Goal: Obtain resource: Obtain resource

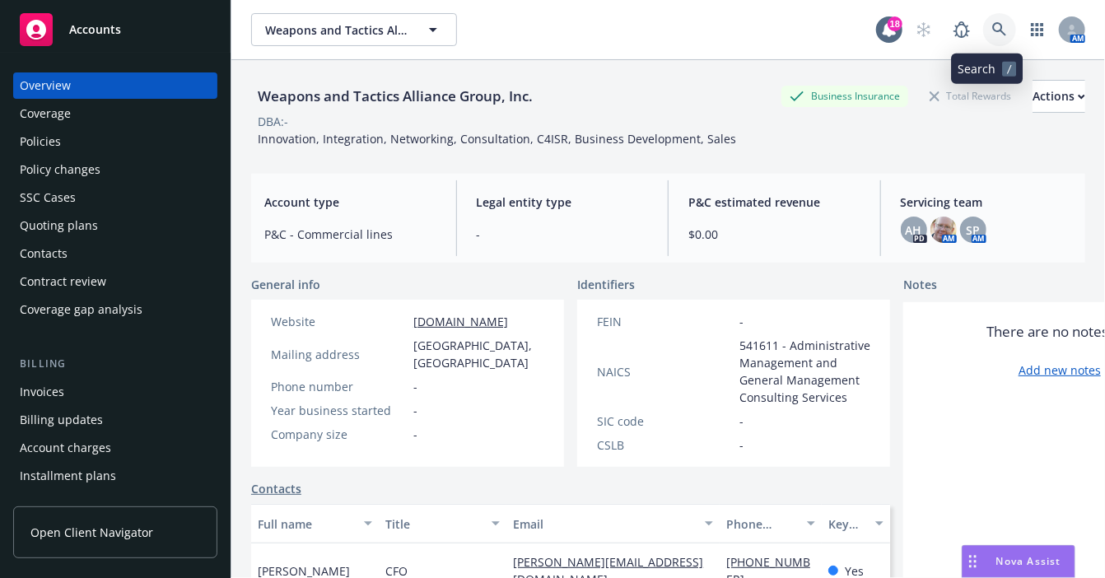
click at [992, 28] on icon at bounding box center [999, 29] width 15 height 15
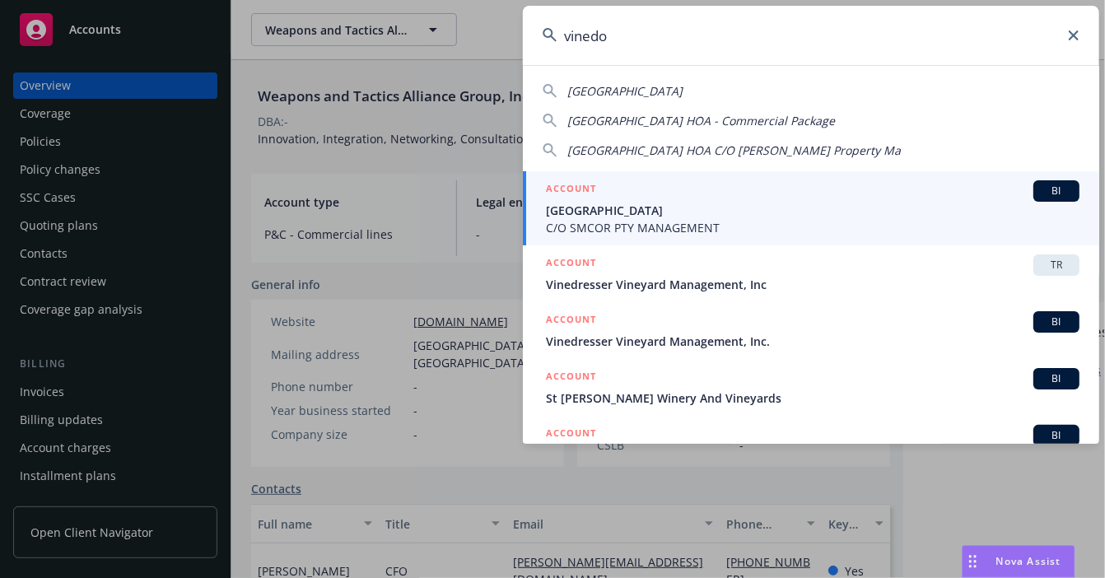
type input "vinedo"
click at [761, 207] on span "[GEOGRAPHIC_DATA]" at bounding box center [812, 210] width 533 height 17
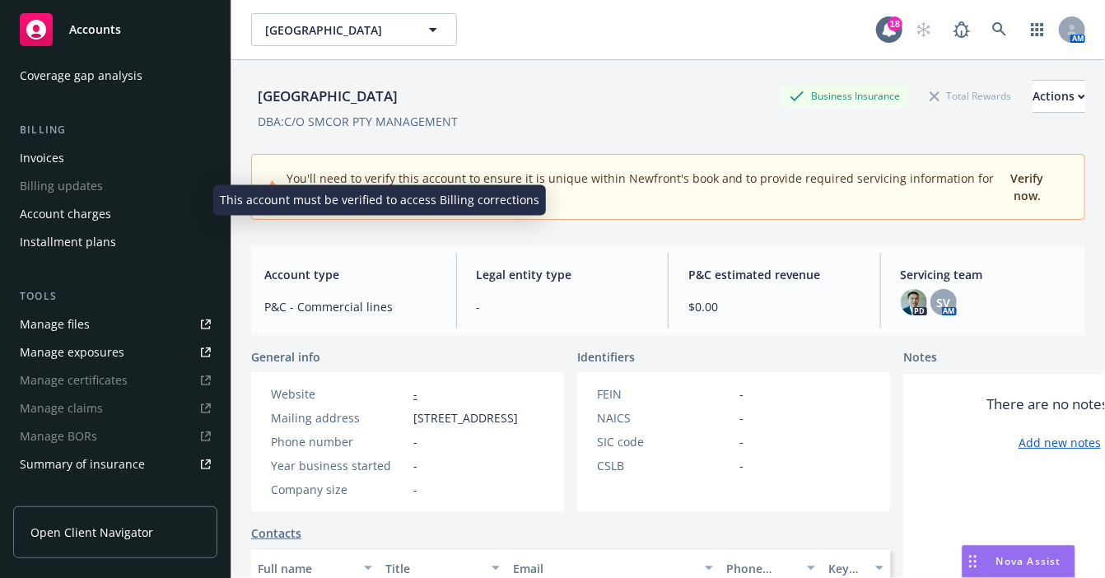
scroll to position [247, 0]
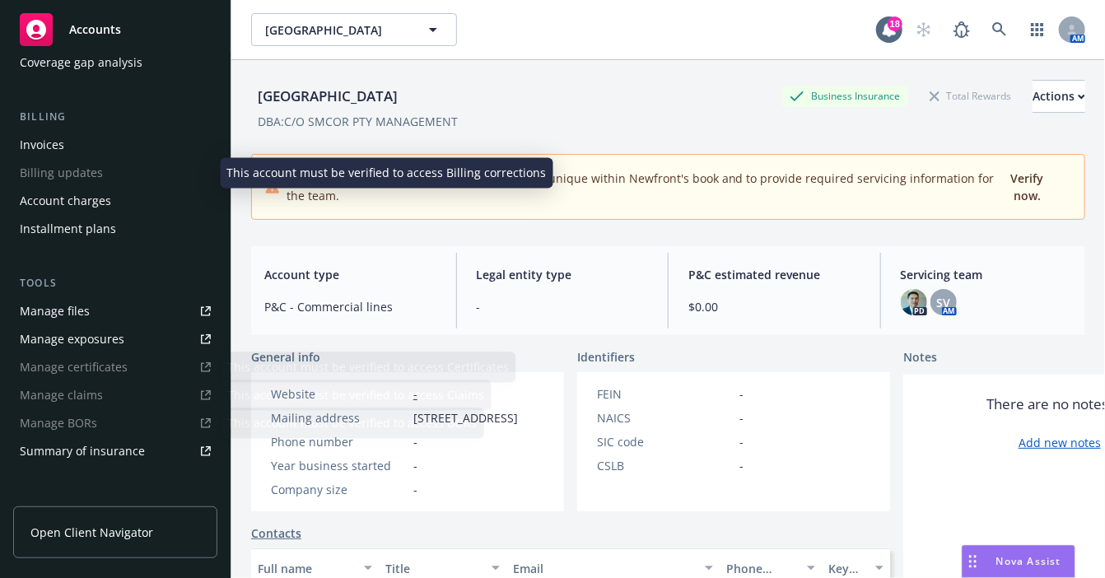
click at [102, 318] on link "Manage files" at bounding box center [115, 311] width 204 height 26
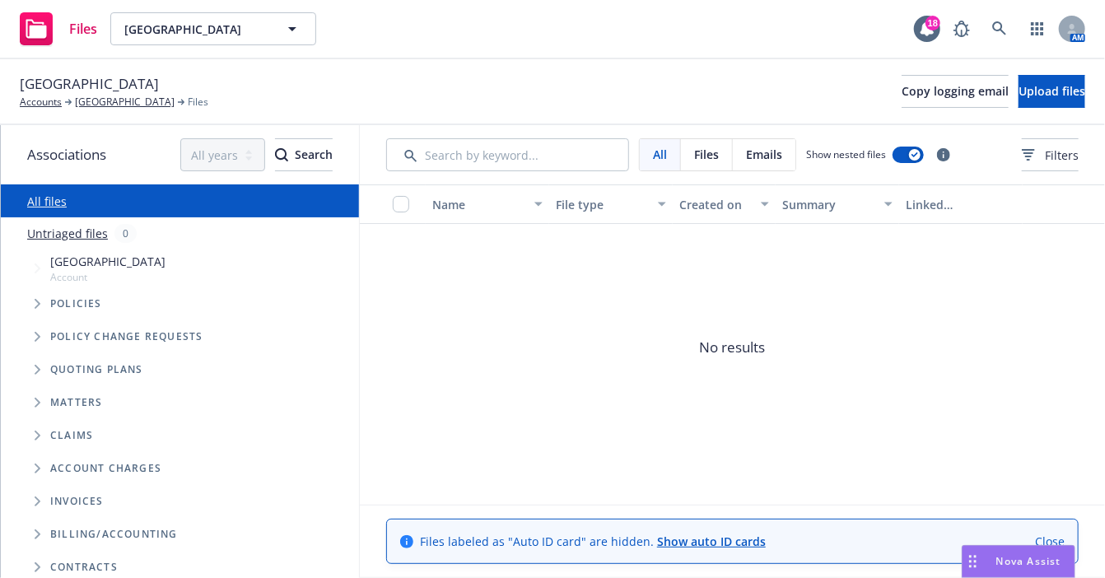
click at [654, 152] on span "All" at bounding box center [660, 154] width 14 height 17
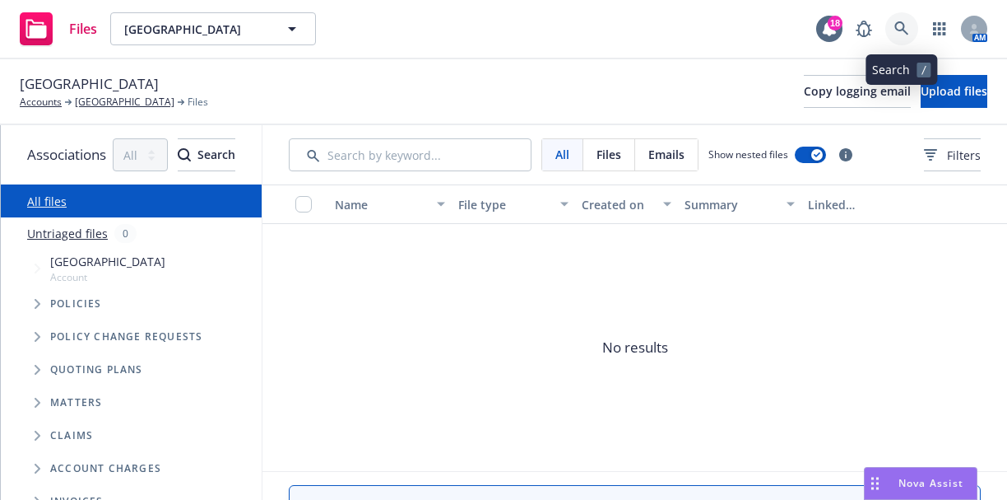
click at [902, 33] on icon at bounding box center [902, 28] width 15 height 15
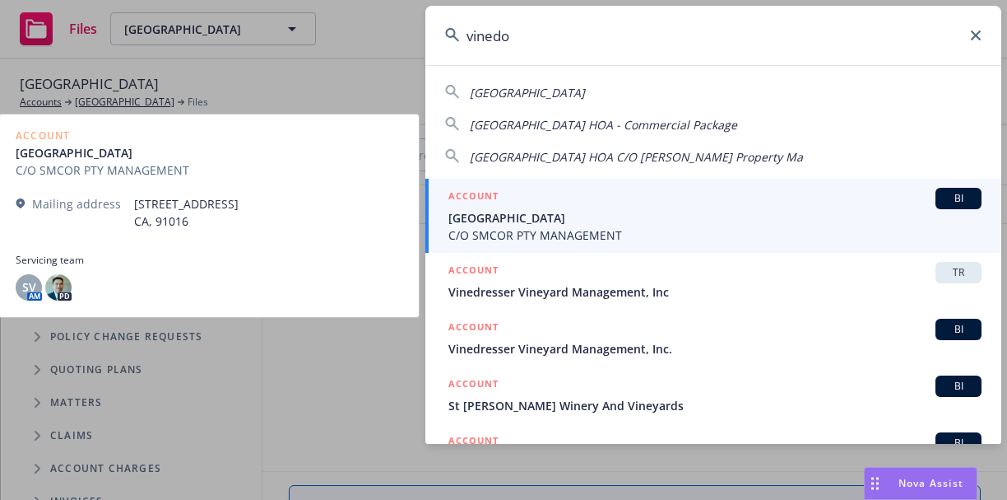
type input "vinedo"
click at [797, 221] on span "[GEOGRAPHIC_DATA]" at bounding box center [715, 217] width 533 height 17
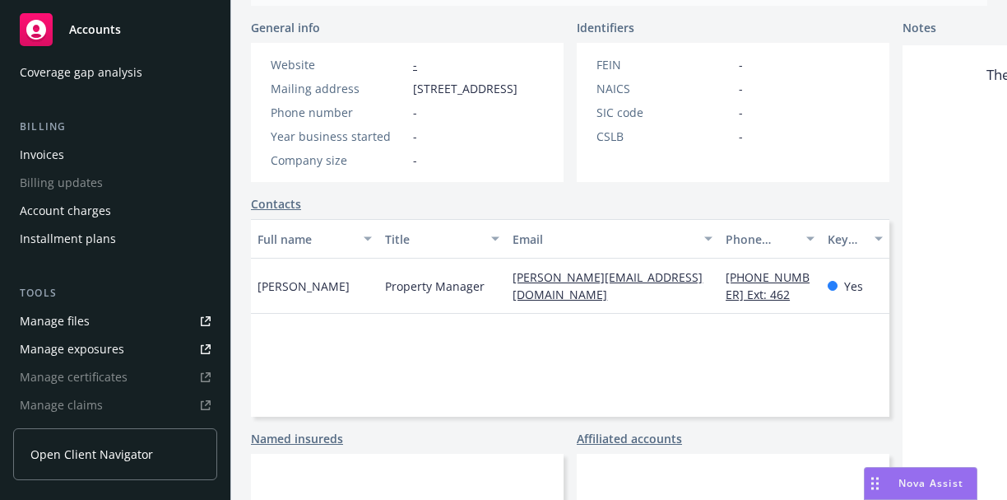
scroll to position [247, 0]
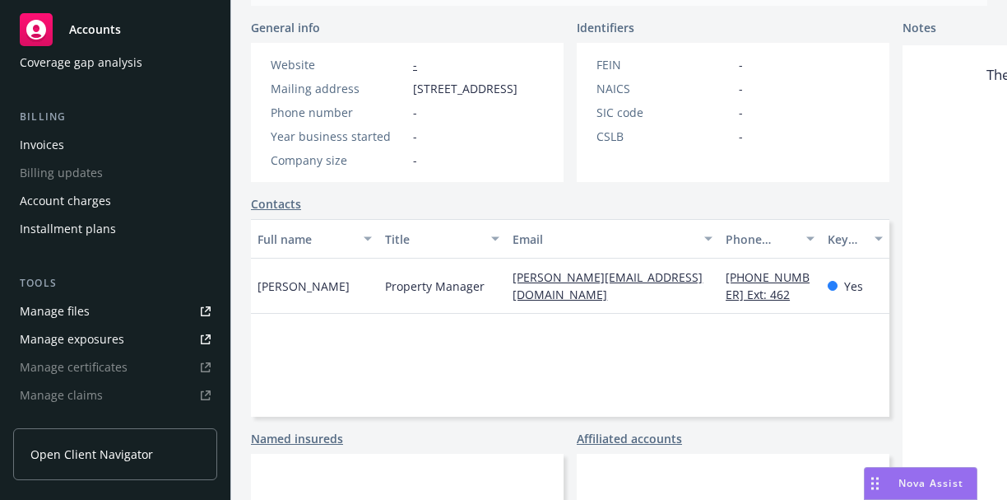
click at [85, 305] on div "Manage files" at bounding box center [55, 311] width 70 height 26
